Goal: Book appointment/travel/reservation

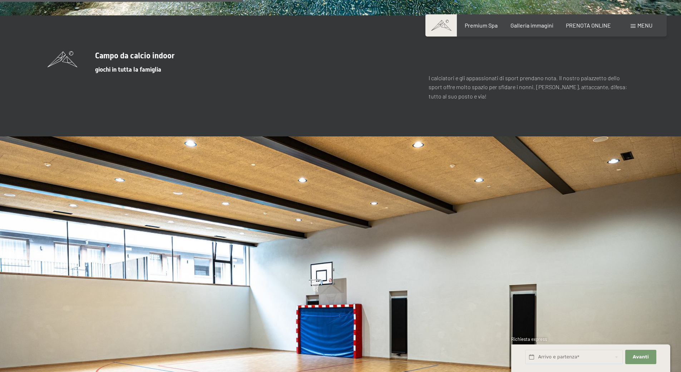
scroll to position [2181, 0]
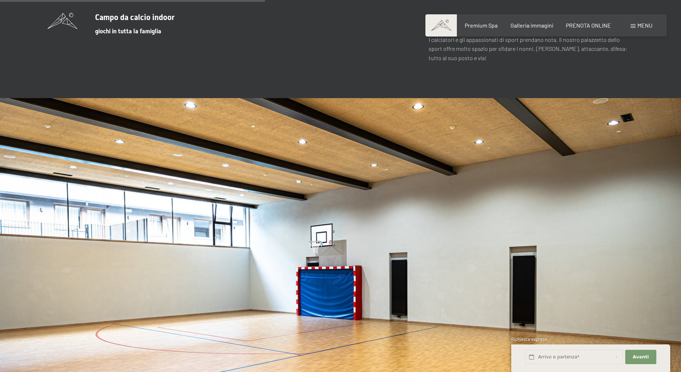
click at [633, 23] on div "Menu" at bounding box center [642, 25] width 22 height 8
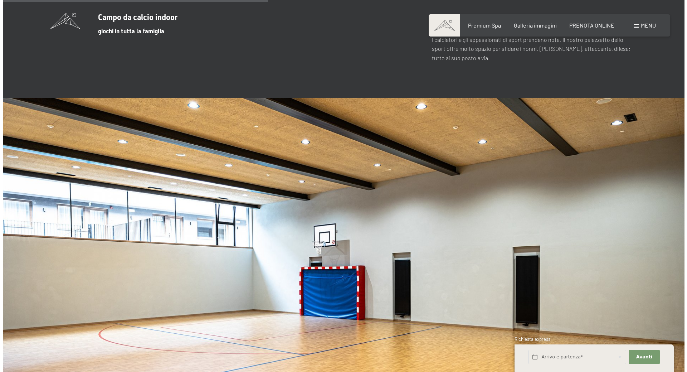
scroll to position [2190, 0]
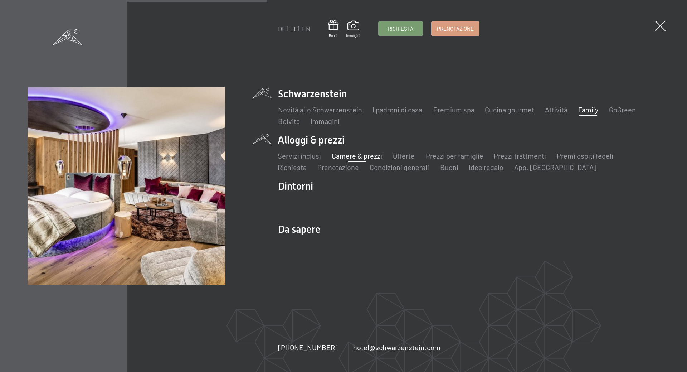
click at [348, 157] on link "Camere & prezzi" at bounding box center [356, 155] width 50 height 9
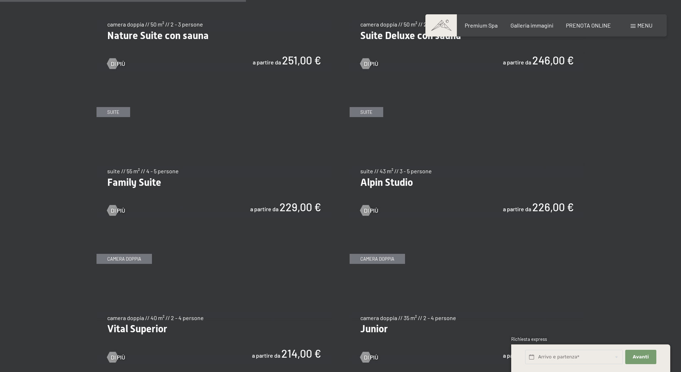
scroll to position [858, 0]
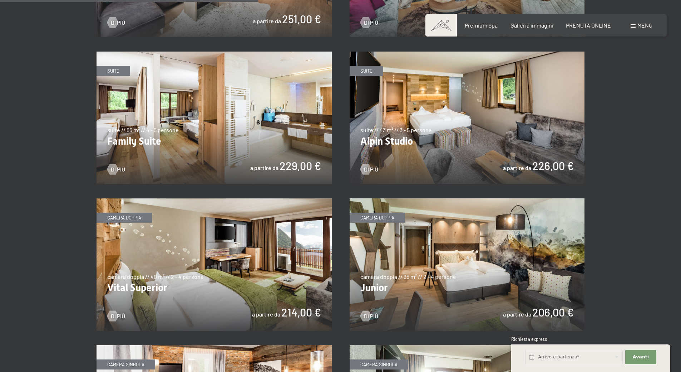
click at [258, 244] on img at bounding box center [214, 264] width 235 height 132
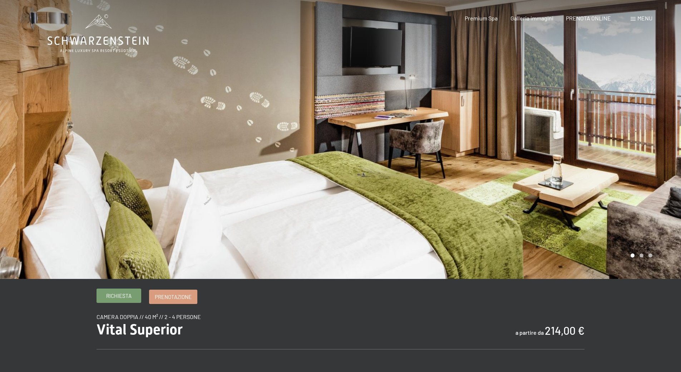
click at [124, 297] on span "Richiesta" at bounding box center [118, 296] width 25 height 8
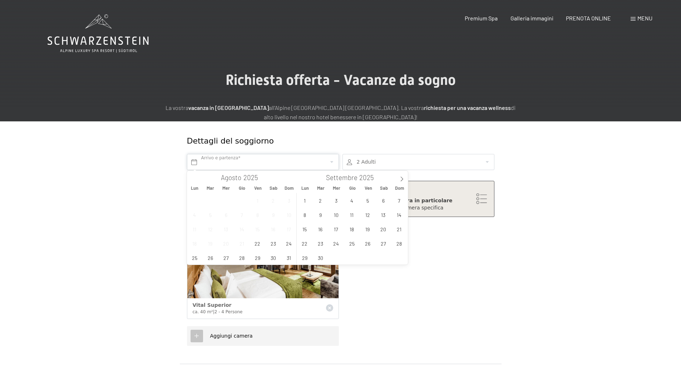
click at [223, 164] on input "text" at bounding box center [263, 162] width 152 height 16
click at [400, 172] on span at bounding box center [402, 177] width 12 height 12
click at [401, 174] on span at bounding box center [402, 177] width 12 height 12
click at [331, 255] on span "31" at bounding box center [336, 257] width 14 height 14
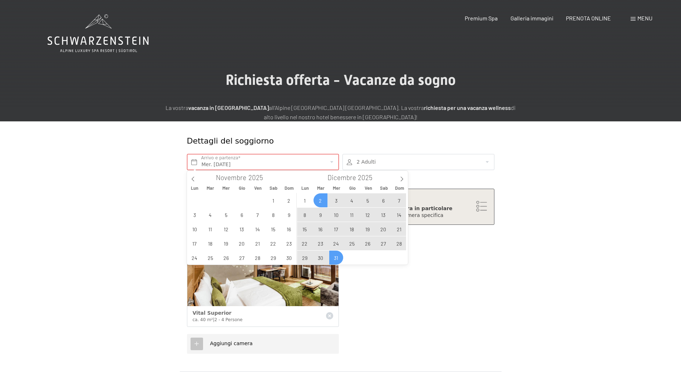
click at [322, 198] on span "2" at bounding box center [321, 200] width 14 height 14
type input "Mar. [DATE] - Mer. [DATE]"
type input "2026"
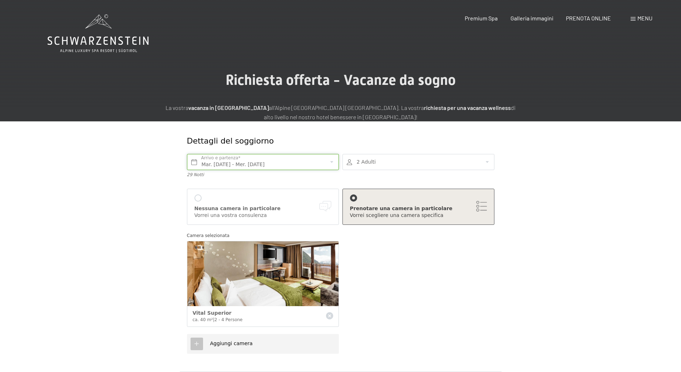
click at [236, 159] on input "Mar. [DATE] - Mer. [DATE]" at bounding box center [263, 162] width 152 height 16
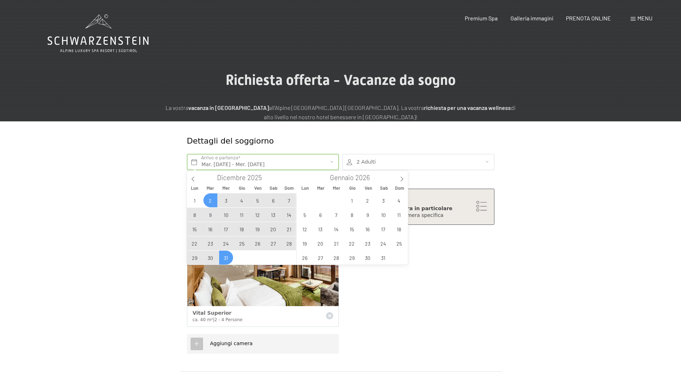
click at [227, 252] on span "31" at bounding box center [226, 257] width 14 height 14
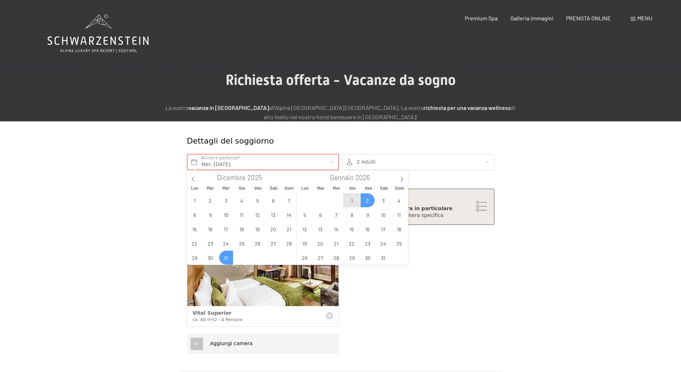
click at [364, 200] on span "2" at bounding box center [368, 200] width 14 height 14
type input "Mer. [DATE] - Ven. [DATE]"
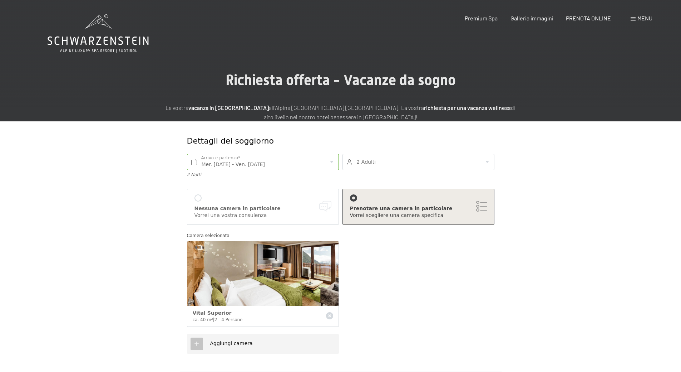
click at [357, 166] on div at bounding box center [419, 162] width 152 height 16
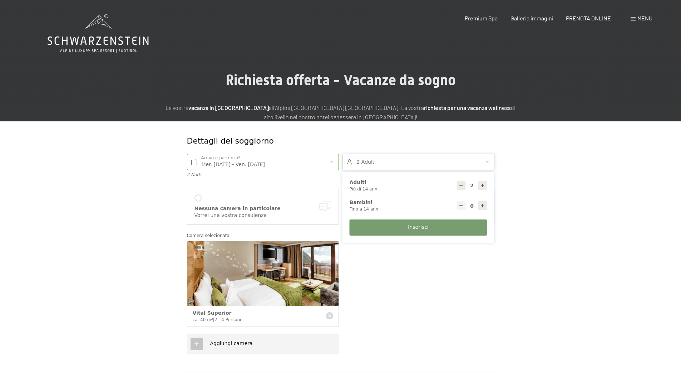
click at [486, 204] on div at bounding box center [482, 205] width 9 height 9
type input "1"
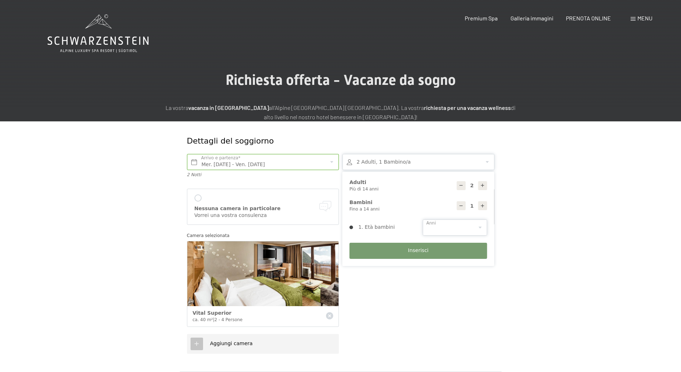
click at [452, 222] on select "0 1 2 3 4 5 6 7 8 9 10 11 12 13 14" at bounding box center [455, 227] width 64 height 16
select select "5"
click at [423, 219] on select "0 1 2 3 4 5 6 7 8 9 10 11 12 13 14" at bounding box center [455, 227] width 64 height 16
click at [424, 255] on button "Inserisci" at bounding box center [419, 250] width 138 height 16
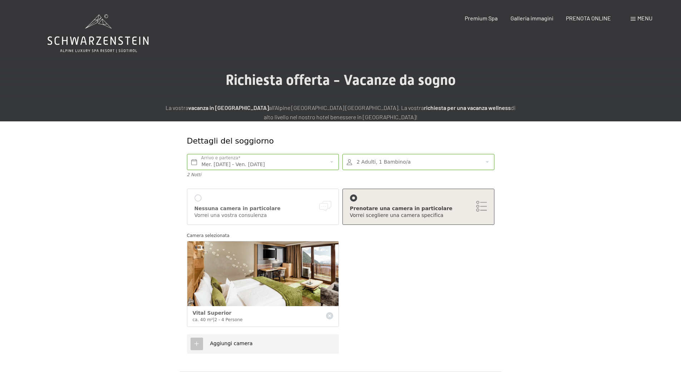
click at [232, 207] on div "Nessuna camera in particolare" at bounding box center [263, 208] width 137 height 7
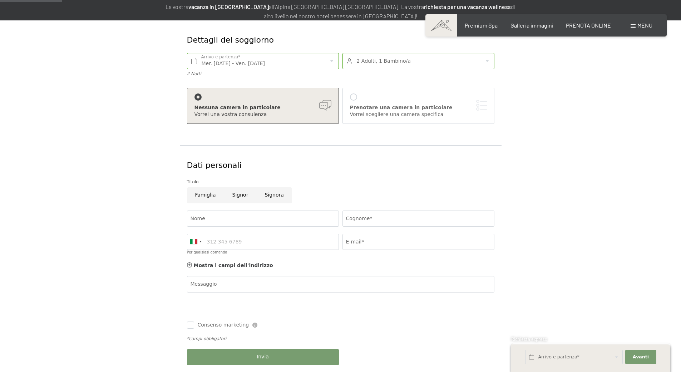
scroll to position [107, 0]
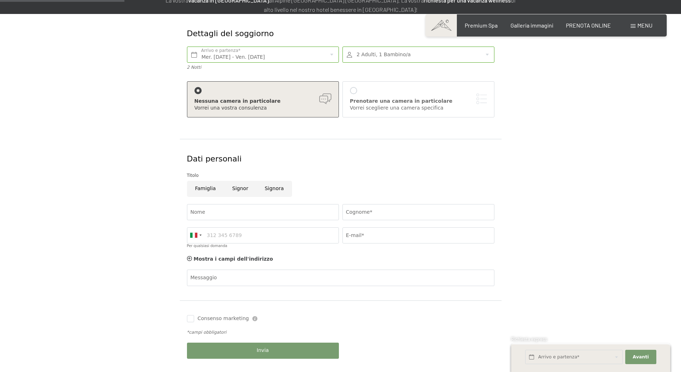
click at [272, 187] on input "Signora" at bounding box center [273, 189] width 35 height 16
radio input "true"
click at [261, 208] on input "Nome" at bounding box center [263, 212] width 152 height 16
type input "[PERSON_NAME]"
type input "Gollino"
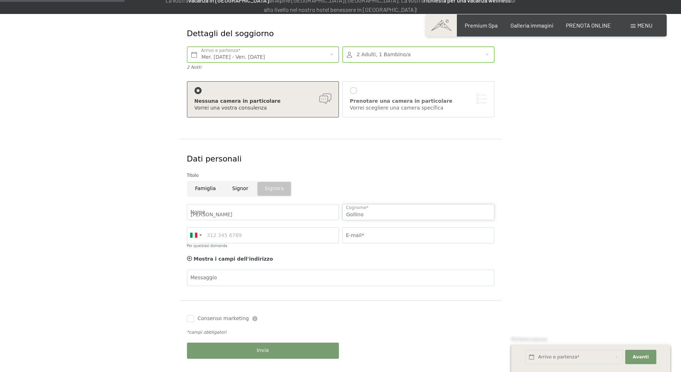
type input "3477220137"
type input "[EMAIL_ADDRESS][DOMAIN_NAME]"
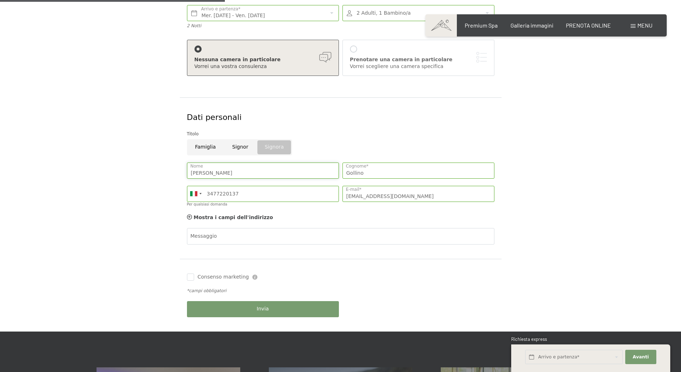
scroll to position [215, 0]
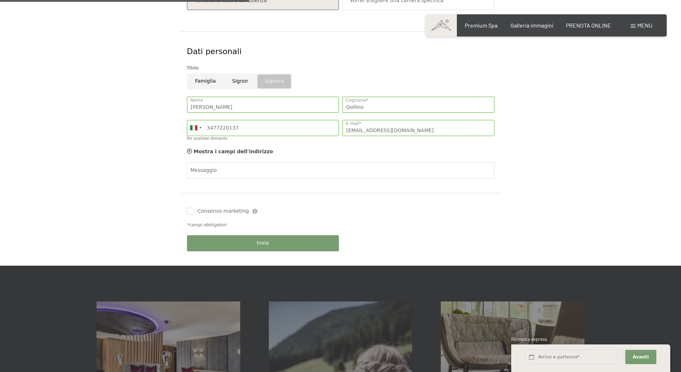
click at [222, 210] on span "Consenso marketing" at bounding box center [223, 210] width 51 height 7
click at [194, 210] on input "Consenso marketing" at bounding box center [190, 210] width 7 height 7
click at [191, 211] on input "Consenso marketing" at bounding box center [190, 210] width 7 height 7
checkbox input "true"
click at [252, 246] on button "Invia" at bounding box center [263, 243] width 152 height 16
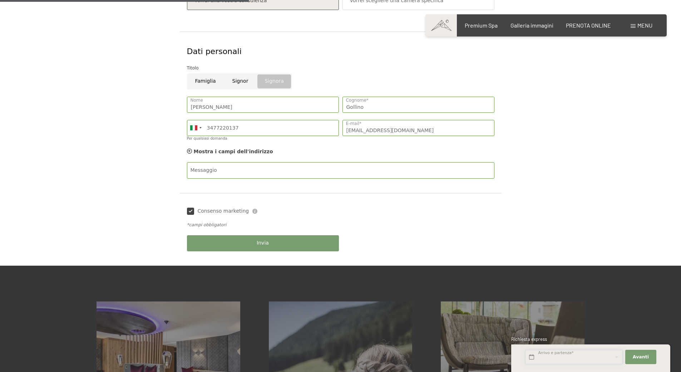
click at [587, 357] on input "text" at bounding box center [574, 356] width 98 height 15
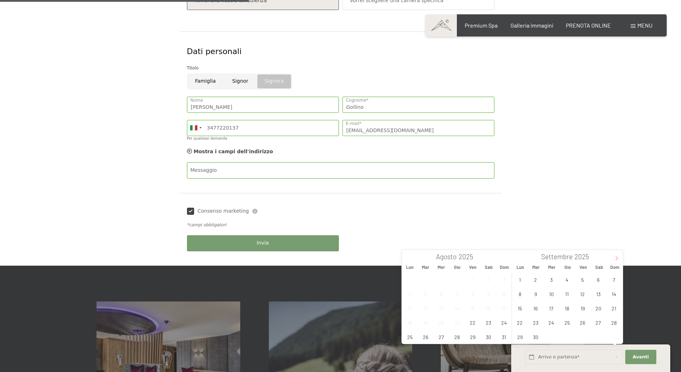
click at [615, 255] on span at bounding box center [617, 256] width 12 height 12
click at [553, 334] on span "31" at bounding box center [552, 336] width 14 height 14
type input "Mer. [DATE]"
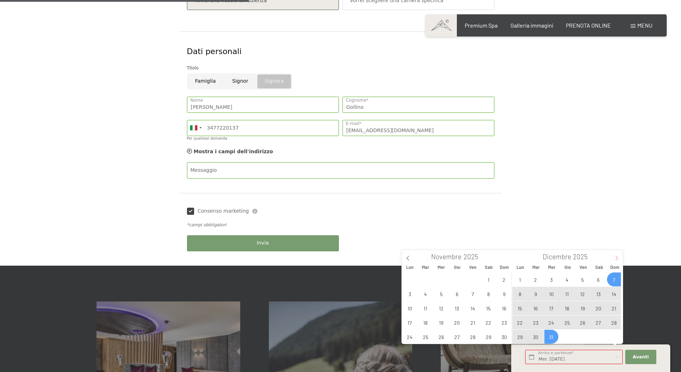
click at [614, 258] on span at bounding box center [617, 256] width 12 height 12
type input "2026"
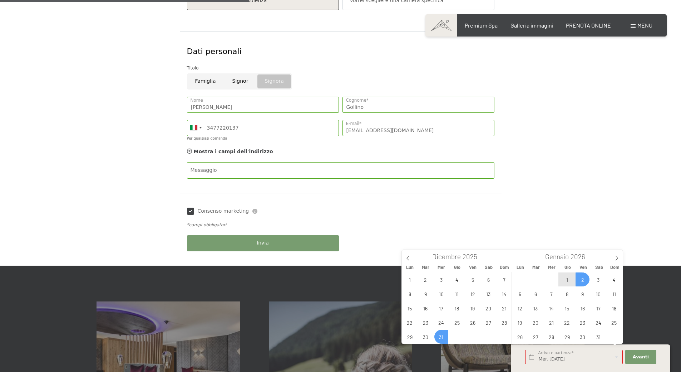
click at [580, 280] on span "2" at bounding box center [583, 279] width 14 height 14
type input "Mer. [DATE] - Ven. [DATE]"
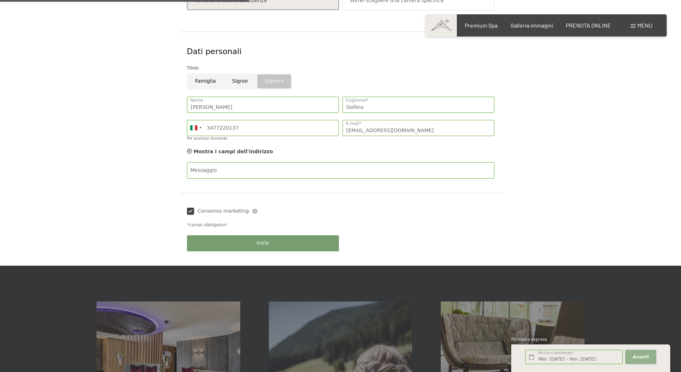
click at [634, 356] on span "Avanti" at bounding box center [641, 356] width 16 height 6
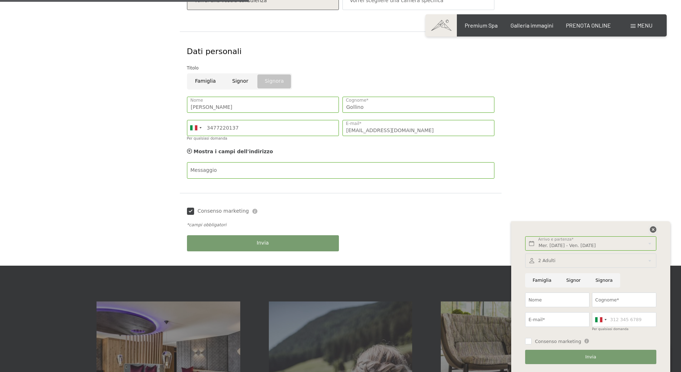
click at [651, 227] on icon at bounding box center [653, 229] width 6 height 6
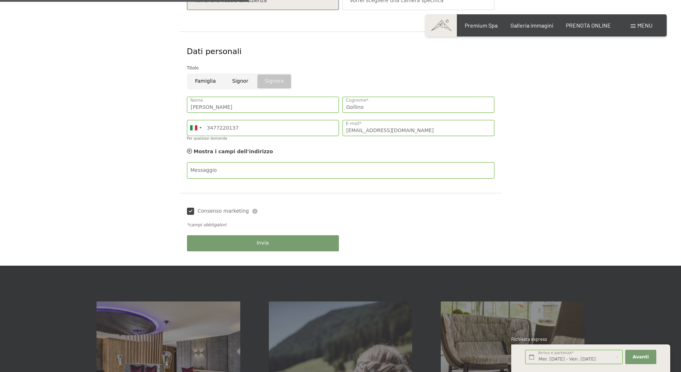
click at [613, 194] on div "Dettagli del soggiorno Mer. [DATE] - Ven. [DATE] Arrivo e partenza* 2 Notti 2 A…" at bounding box center [340, 86] width 681 height 359
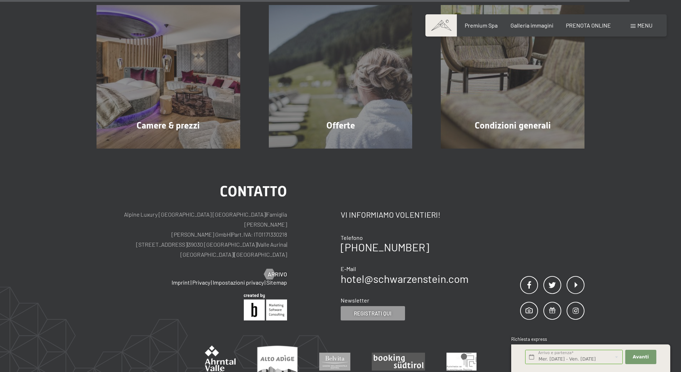
scroll to position [572, 0]
